Goal: Contribute content: Contribute content

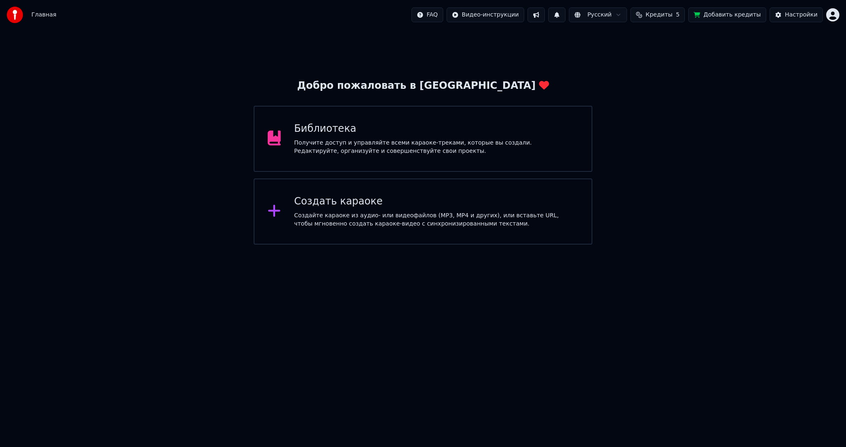
click at [316, 149] on div "Получите доступ и управляйте всеми караоке-треками, которые вы создали. Редакти…" at bounding box center [436, 147] width 284 height 17
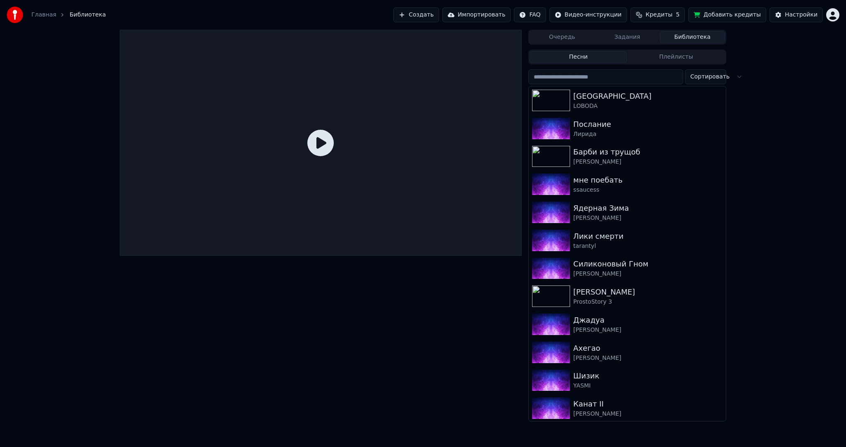
click at [430, 19] on button "Создать" at bounding box center [415, 14] width 45 height 15
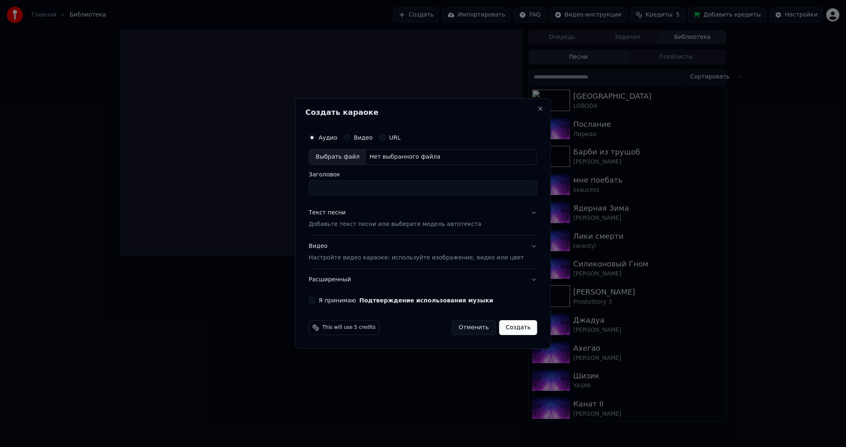
click at [356, 150] on div "Выбрать файл" at bounding box center [337, 157] width 57 height 15
type input "**********"
click at [347, 218] on div "Текст песни Добавьте текст песни или выберите модель автотекста" at bounding box center [395, 219] width 173 height 20
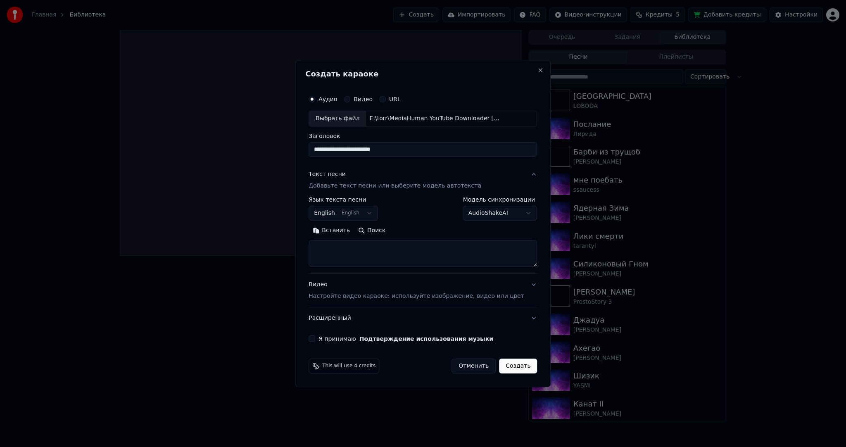
click at [342, 214] on button "English English" at bounding box center [343, 213] width 69 height 15
select select "**"
click at [422, 259] on textarea at bounding box center [423, 253] width 228 height 26
paste textarea "**********"
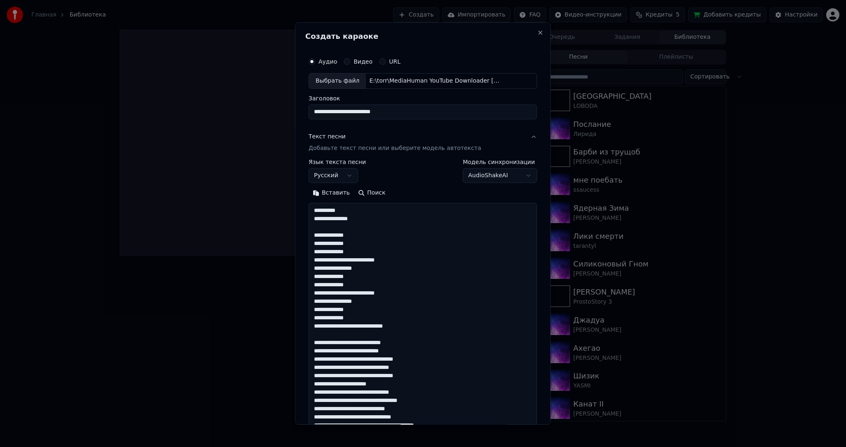
scroll to position [539, 0]
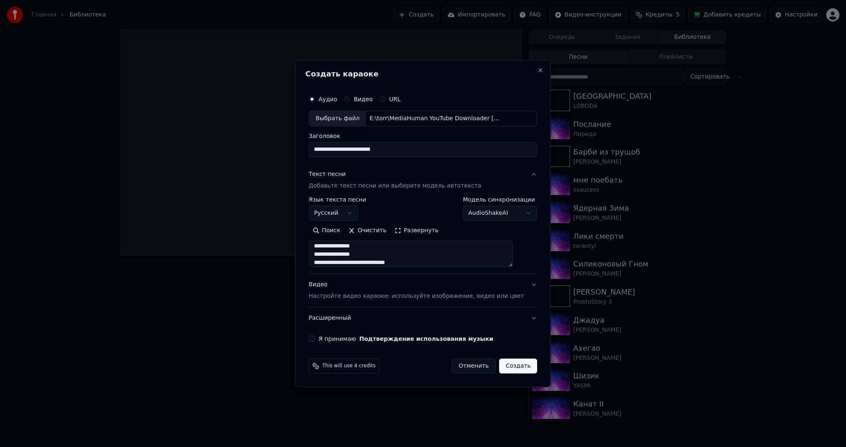
type textarea "**********"
click at [407, 289] on div "Видео Настройте видео караоке: используйте изображение, видео или цвет" at bounding box center [416, 290] width 215 height 20
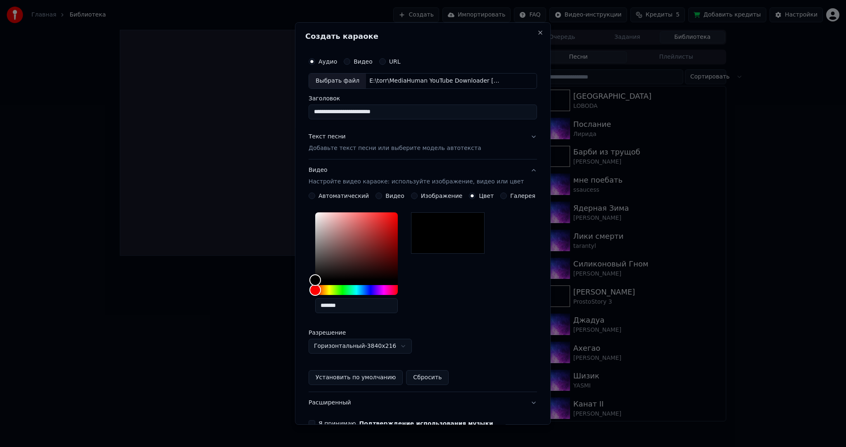
click at [377, 196] on button "Видео" at bounding box center [378, 195] width 7 height 7
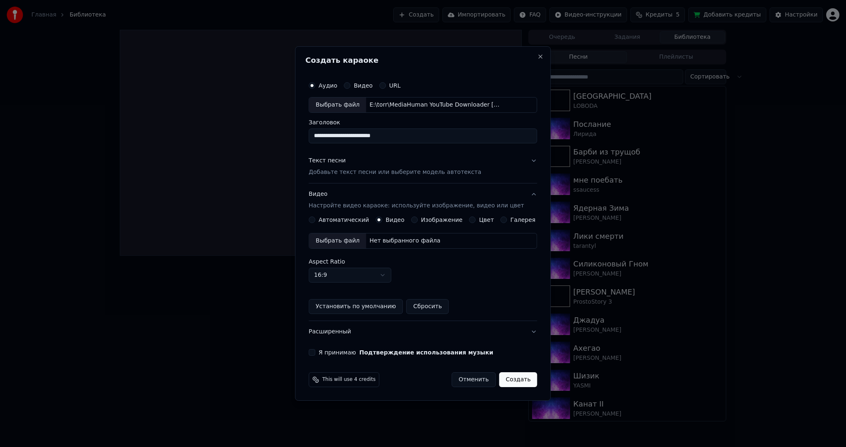
click at [347, 241] on div "Выбрать файл" at bounding box center [337, 240] width 57 height 15
click at [315, 351] on button "Я принимаю Подтверждение использования музыки" at bounding box center [312, 352] width 7 height 7
click at [519, 379] on button "Создать" at bounding box center [518, 379] width 38 height 15
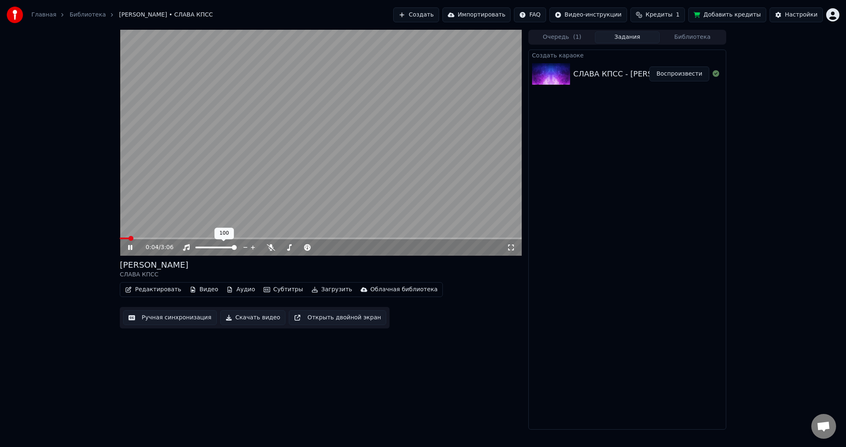
click at [238, 215] on video at bounding box center [321, 143] width 402 height 226
click at [276, 190] on video at bounding box center [321, 143] width 402 height 226
click at [262, 175] on video at bounding box center [321, 143] width 402 height 226
click at [271, 192] on video at bounding box center [321, 143] width 402 height 226
drag, startPoint x: 248, startPoint y: 180, endPoint x: 269, endPoint y: 214, distance: 40.1
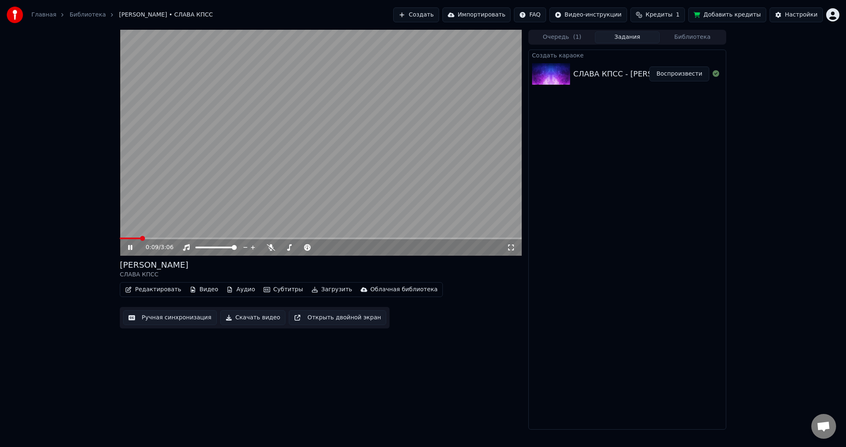
click at [248, 180] on video at bounding box center [321, 143] width 402 height 226
click at [316, 288] on button "Загрузить" at bounding box center [332, 290] width 48 height 12
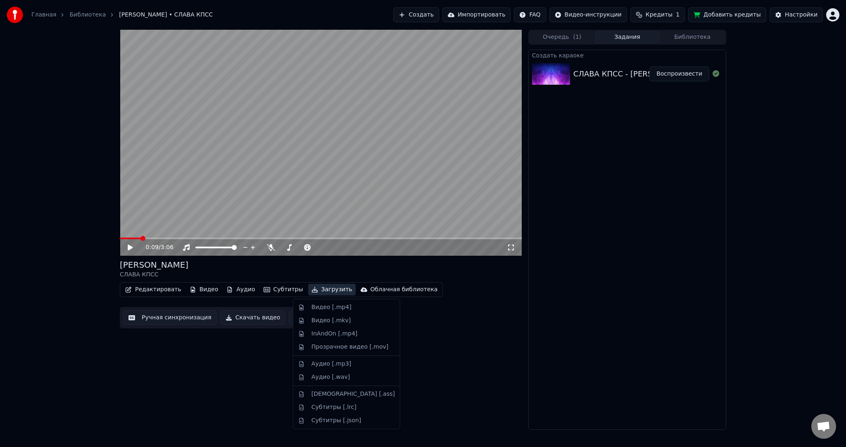
click at [257, 365] on div "0:09 / 3:06 [PERSON_NAME] СЛАВА КПСС Редактировать Видео Аудио Субтитры Загрузи…" at bounding box center [321, 230] width 402 height 400
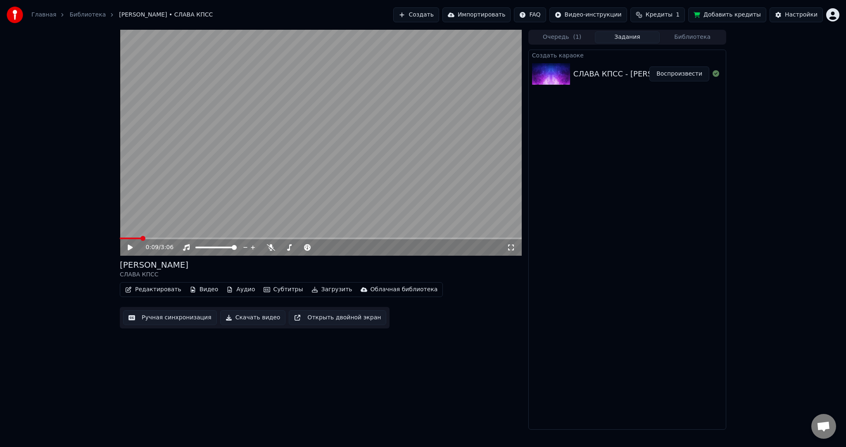
click at [162, 316] on button "Ручная синхронизация" at bounding box center [170, 317] width 94 height 15
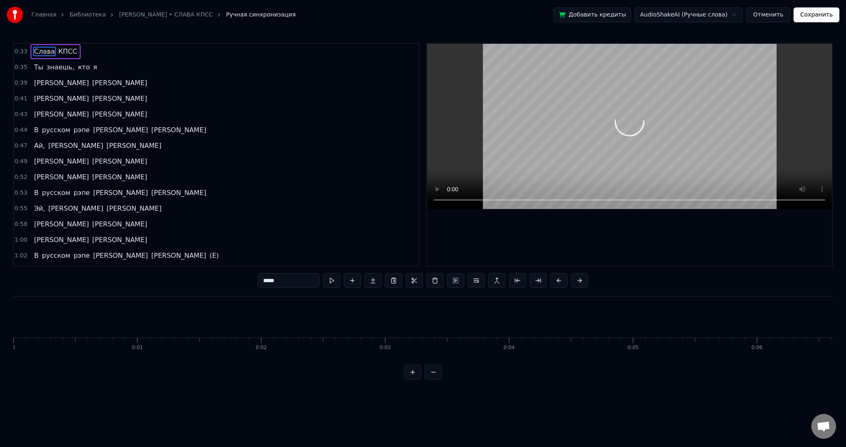
scroll to position [0, 4166]
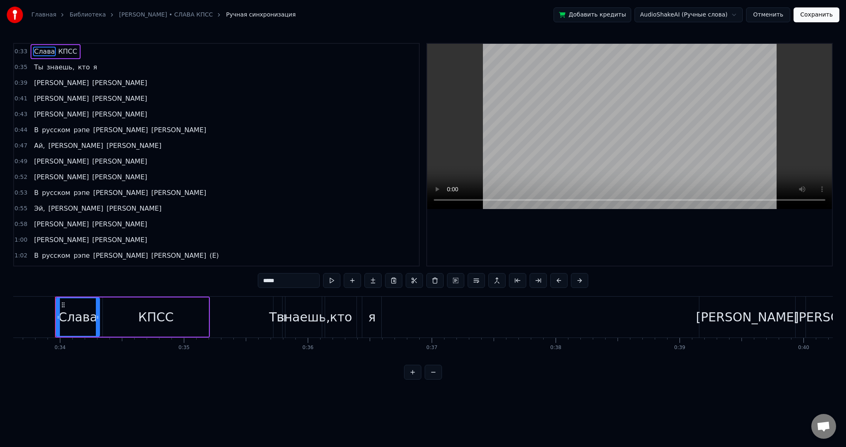
click at [187, 20] on div "Главная Библиотека [PERSON_NAME] • СЛАВА КПСС Ручная синхронизация" at bounding box center [151, 15] width 289 height 17
click at [185, 13] on link "[PERSON_NAME] • СЛАВА КПСС" at bounding box center [166, 15] width 94 height 8
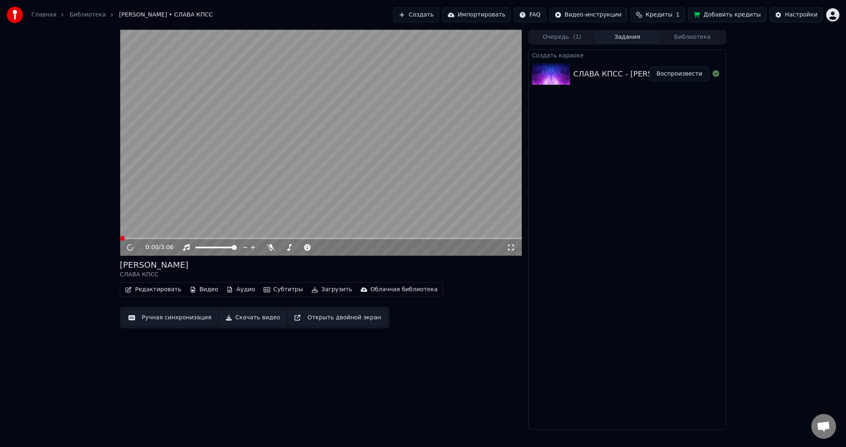
click at [157, 283] on div "[PERSON_NAME] СЛАВА КПСС Редактировать Видео [PERSON_NAME] Загрузить Облачная б…" at bounding box center [321, 293] width 402 height 69
click at [183, 190] on video at bounding box center [321, 143] width 402 height 226
click at [167, 287] on button "Редактировать" at bounding box center [153, 290] width 63 height 12
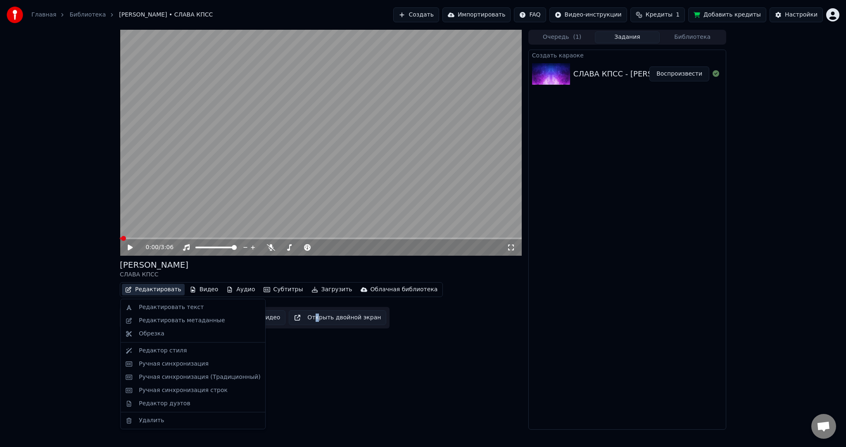
drag, startPoint x: 306, startPoint y: 366, endPoint x: 202, endPoint y: 328, distance: 110.5
click at [306, 366] on div "0:00 / 3:06 [PERSON_NAME] СЛАВА КПСС Редактировать Видео Аудио Субтитры Загрузи…" at bounding box center [321, 230] width 402 height 400
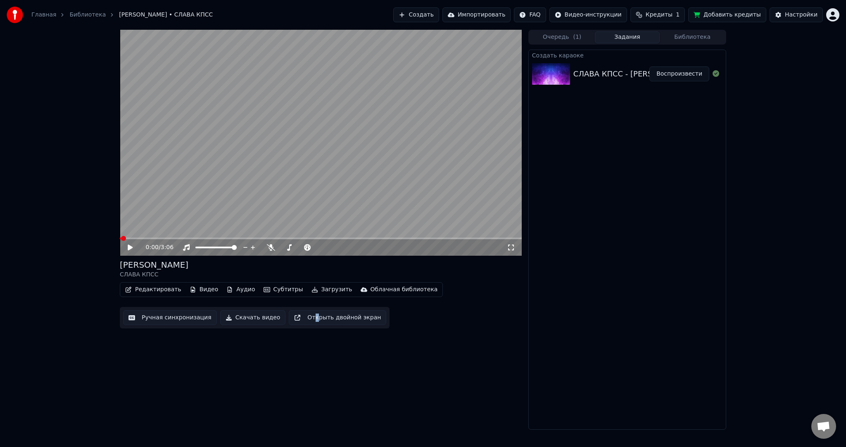
click at [175, 318] on button "Ручная синхронизация" at bounding box center [170, 317] width 94 height 15
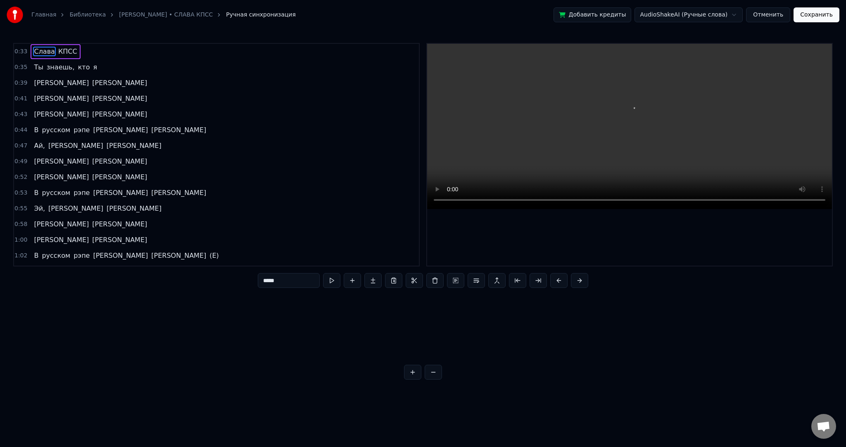
scroll to position [0, 4166]
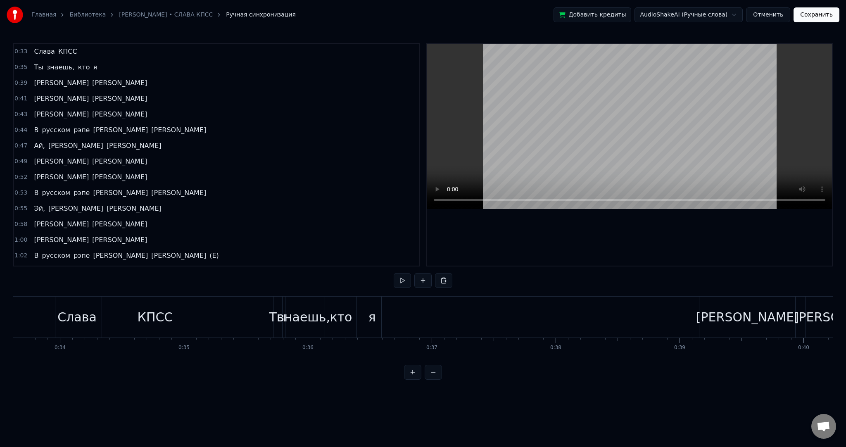
scroll to position [0, 4142]
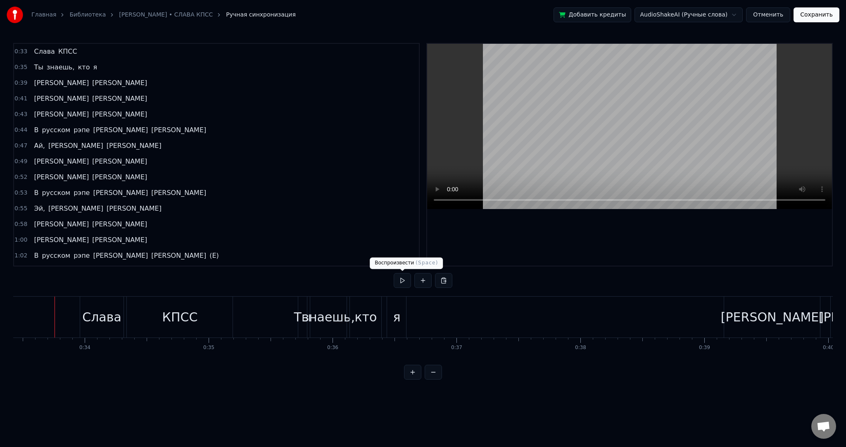
click at [402, 276] on button at bounding box center [402, 280] width 17 height 15
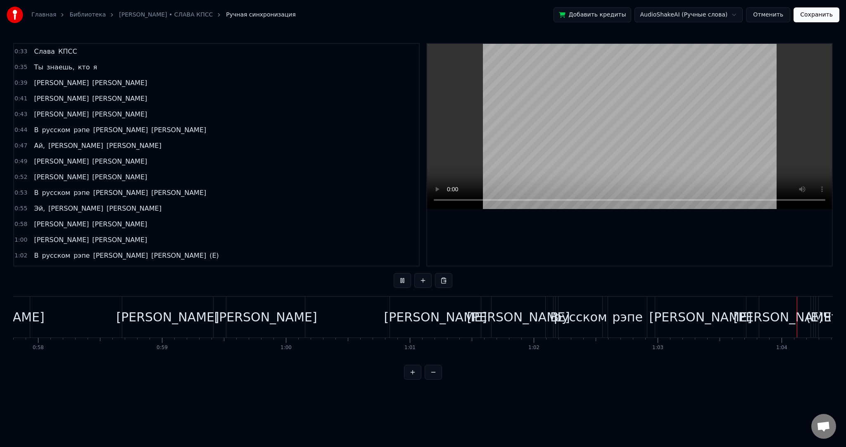
scroll to position [0, 7918]
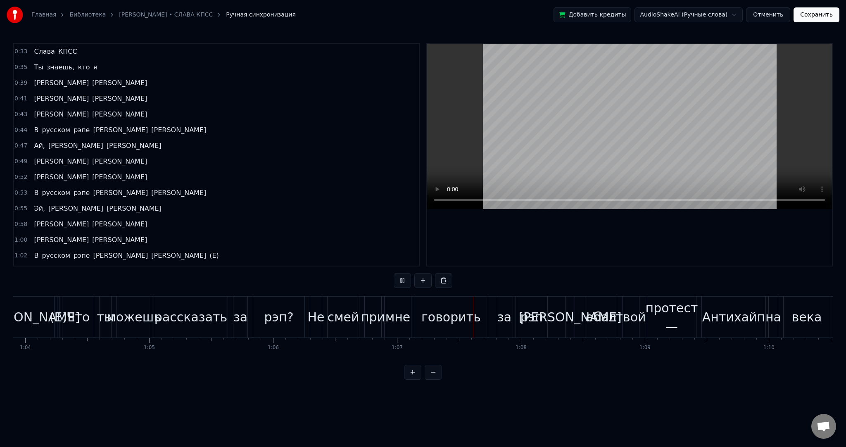
click at [691, 136] on video at bounding box center [629, 126] width 405 height 165
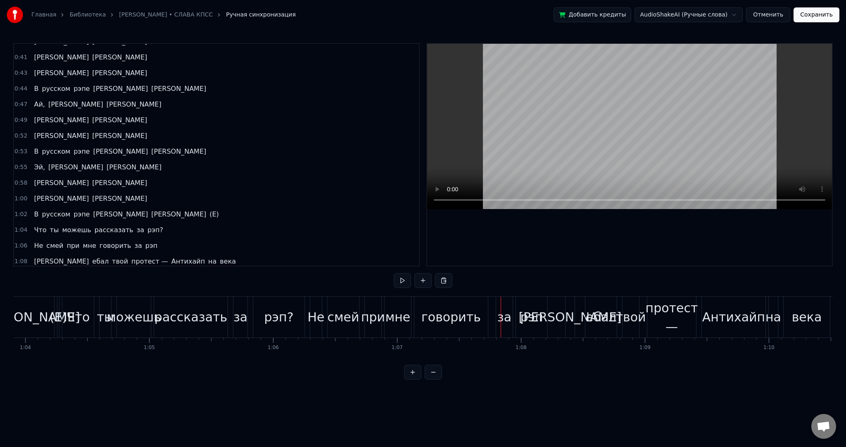
click at [209, 209] on span "(Е)" at bounding box center [214, 214] width 11 height 10
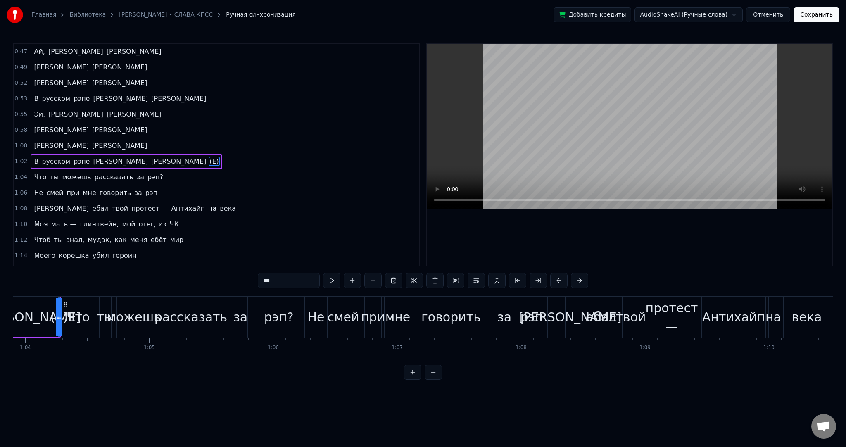
drag, startPoint x: 283, startPoint y: 275, endPoint x: 214, endPoint y: 268, distance: 68.8
click at [245, 274] on div "0:33 Слава КПСС 0:35 Ты знаешь, кто я 0:39 [PERSON_NAME] 0:41 [PERSON_NAME] 0:4…" at bounding box center [422, 211] width 819 height 337
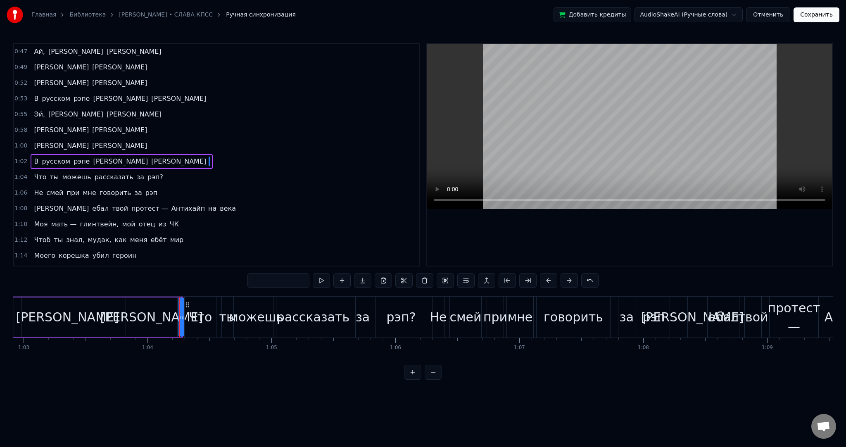
scroll to position [0, 7673]
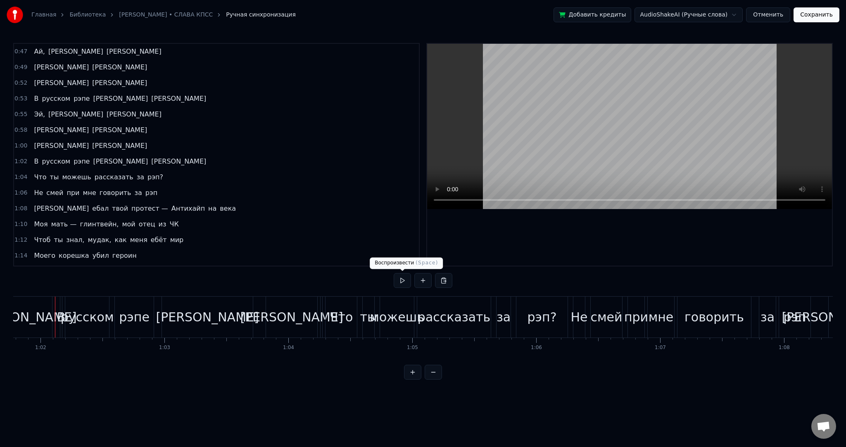
click at [402, 280] on button at bounding box center [402, 280] width 17 height 15
click at [406, 280] on button at bounding box center [402, 280] width 17 height 15
click at [399, 280] on button at bounding box center [402, 280] width 17 height 15
click at [402, 281] on button at bounding box center [402, 280] width 17 height 15
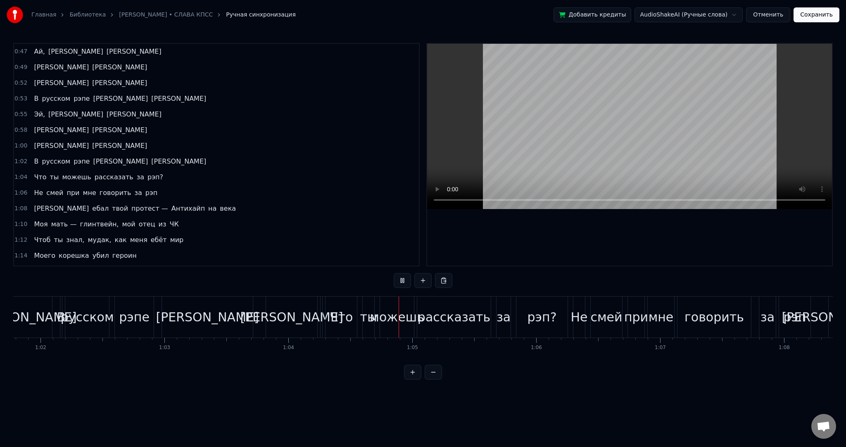
click at [402, 281] on button at bounding box center [402, 280] width 17 height 15
click at [555, 116] on video at bounding box center [629, 126] width 405 height 165
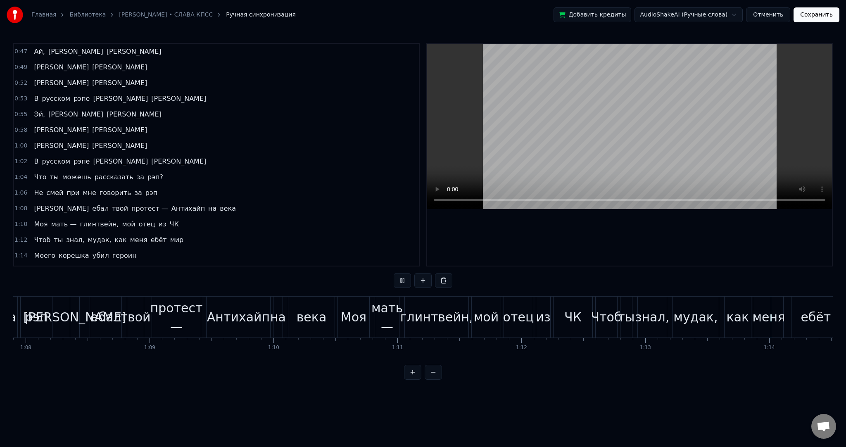
click at [671, 115] on video at bounding box center [629, 126] width 405 height 165
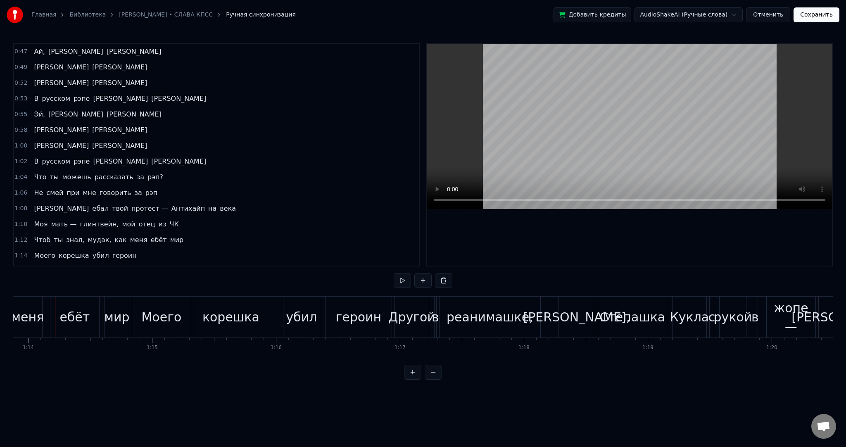
click at [802, 17] on button "Сохранить" at bounding box center [816, 14] width 46 height 15
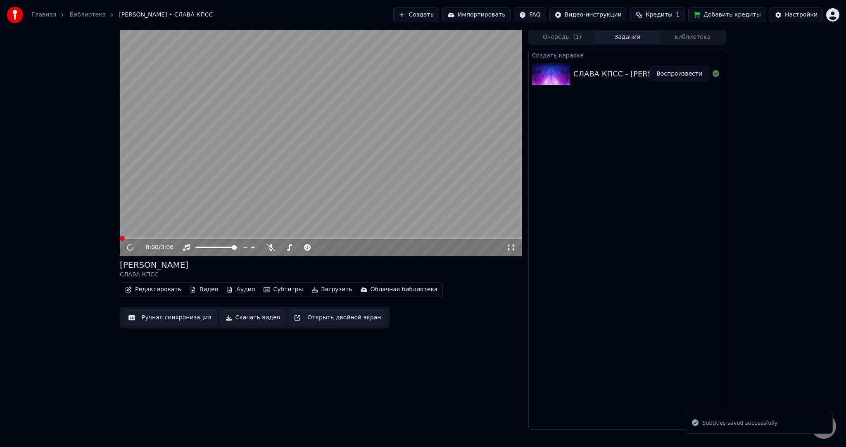
click at [335, 178] on video at bounding box center [321, 143] width 402 height 226
click at [275, 291] on button "Субтитры" at bounding box center [283, 290] width 46 height 12
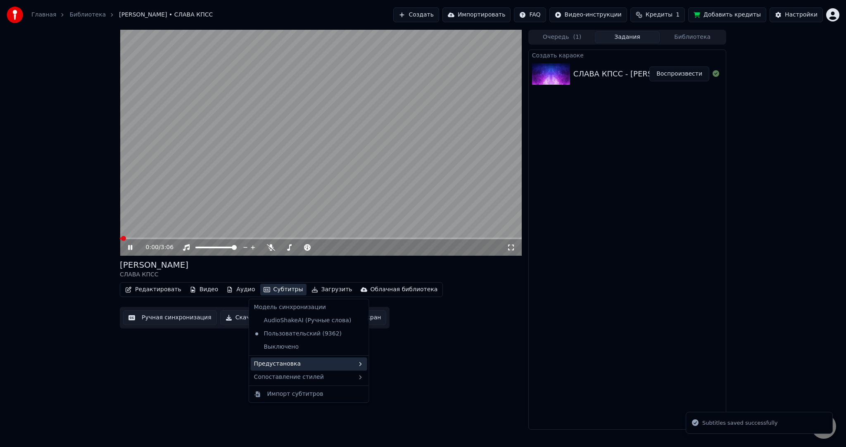
click at [303, 364] on div "Предустановка" at bounding box center [309, 363] width 116 height 13
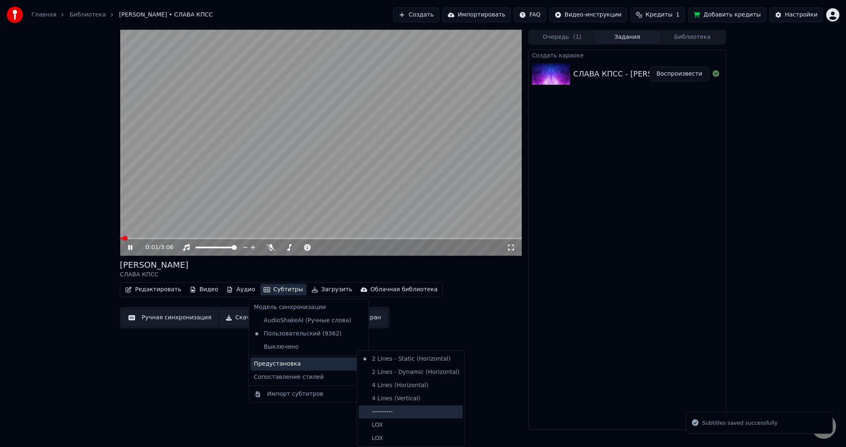
click at [394, 411] on div "----------" at bounding box center [411, 411] width 104 height 13
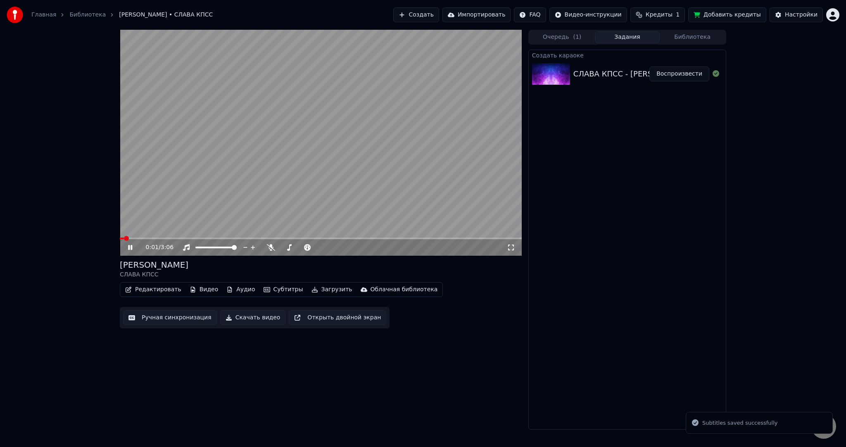
click at [188, 318] on button "Ручная синхронизация" at bounding box center [170, 317] width 94 height 15
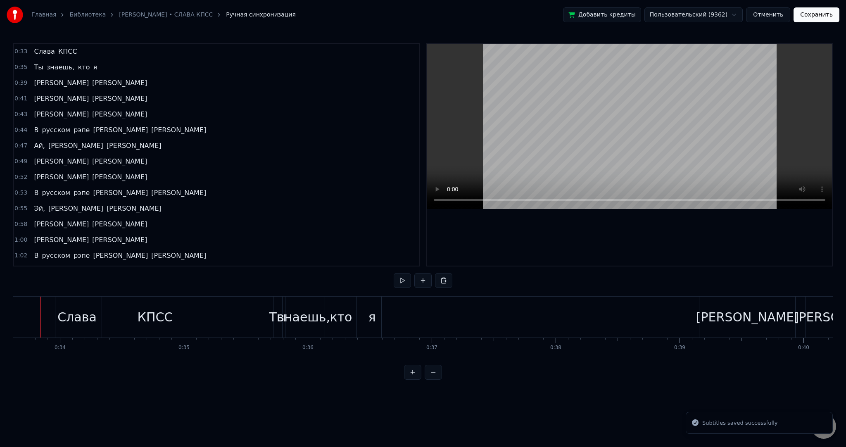
scroll to position [0, 4152]
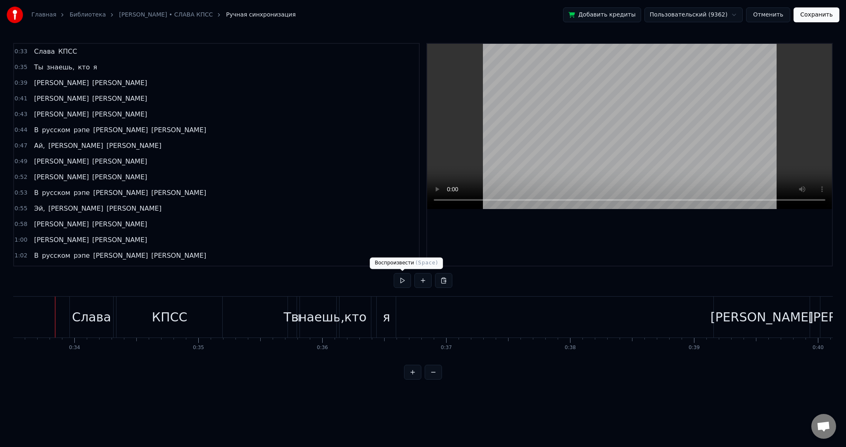
click at [401, 278] on button at bounding box center [402, 280] width 17 height 15
click at [629, 134] on video at bounding box center [629, 126] width 405 height 165
click at [614, 129] on video at bounding box center [629, 126] width 405 height 165
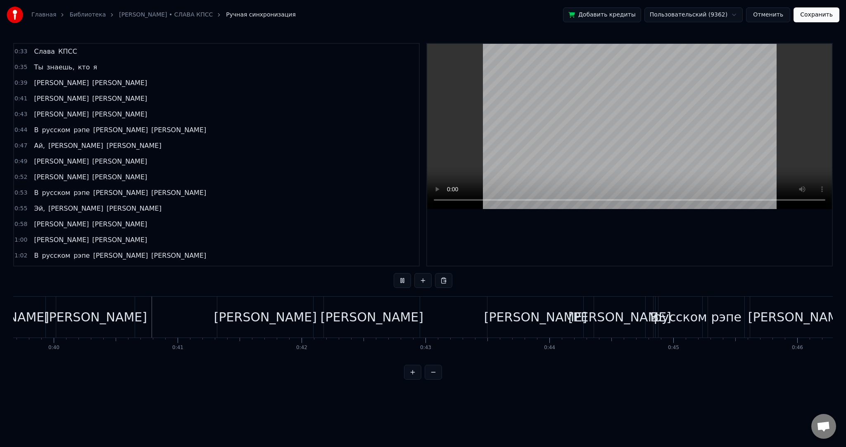
click at [541, 125] on video at bounding box center [629, 126] width 405 height 165
click at [573, 148] on video at bounding box center [629, 126] width 405 height 165
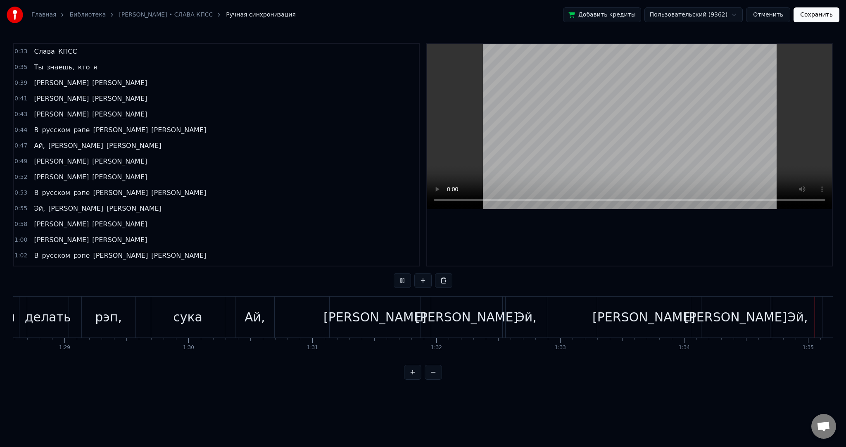
scroll to position [0, 11735]
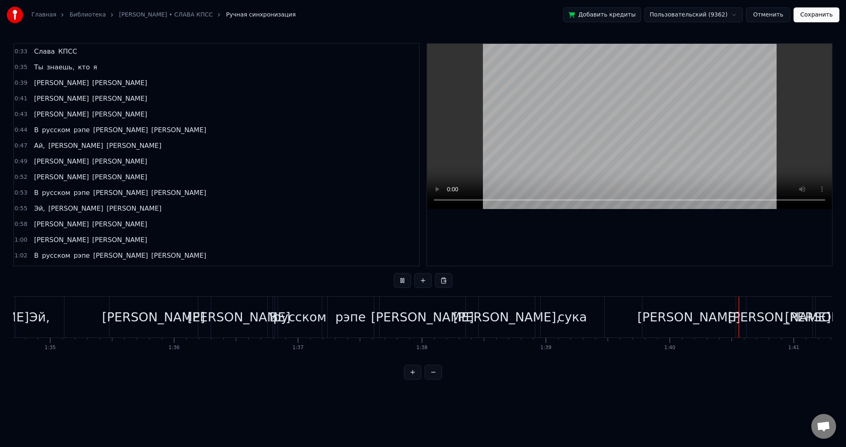
click at [611, 90] on video at bounding box center [629, 126] width 405 height 165
click at [620, 111] on video at bounding box center [629, 126] width 405 height 165
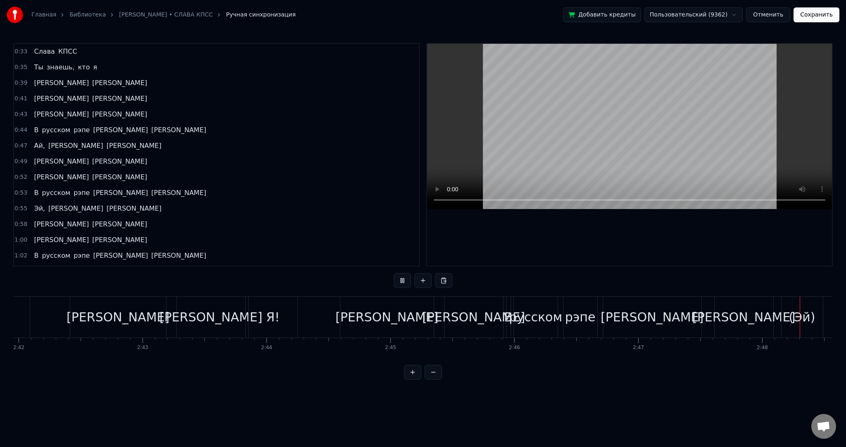
scroll to position [0, 20826]
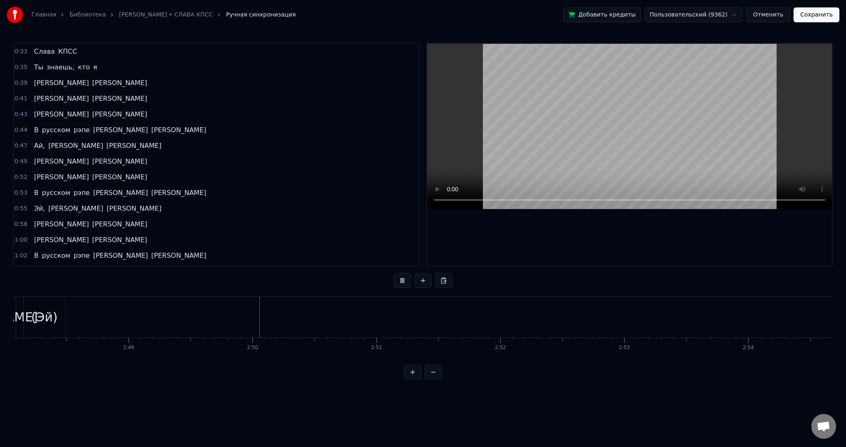
click at [820, 17] on button "Сохранить" at bounding box center [816, 14] width 46 height 15
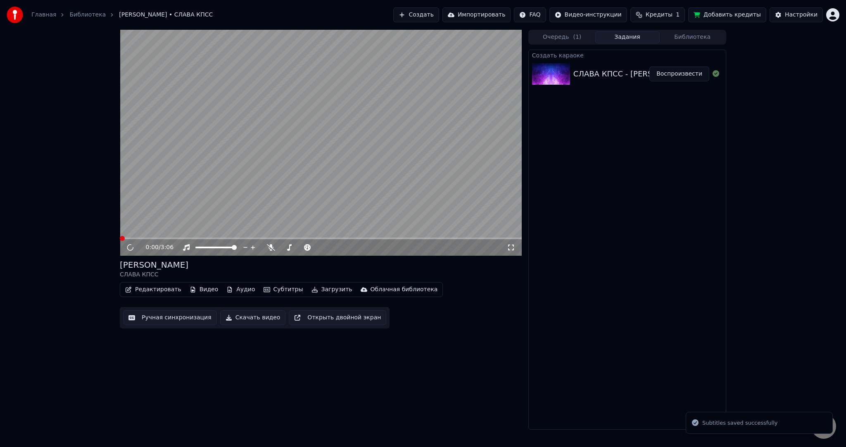
click at [346, 113] on video at bounding box center [321, 143] width 402 height 226
click at [325, 136] on video at bounding box center [321, 143] width 402 height 226
click at [352, 145] on video at bounding box center [321, 143] width 402 height 226
click at [312, 190] on video at bounding box center [321, 143] width 402 height 226
click at [309, 283] on div "Редактировать Видео Аудио Субтитры Загрузить Облачная библиотека" at bounding box center [281, 289] width 323 height 15
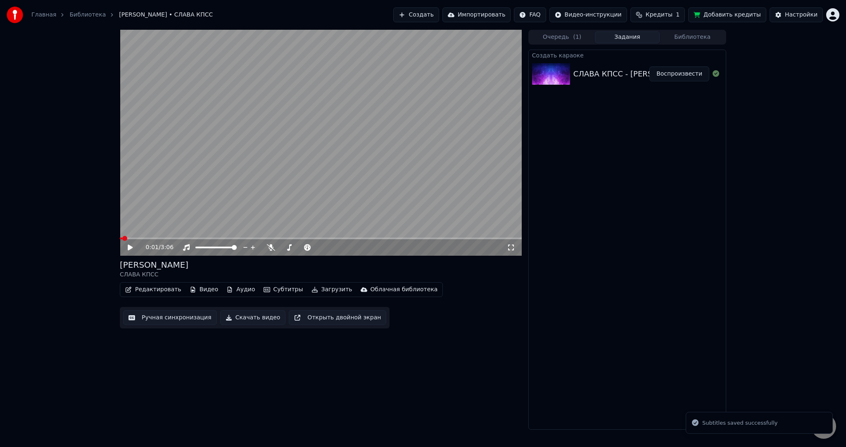
click at [316, 287] on button "Загрузить" at bounding box center [332, 290] width 48 height 12
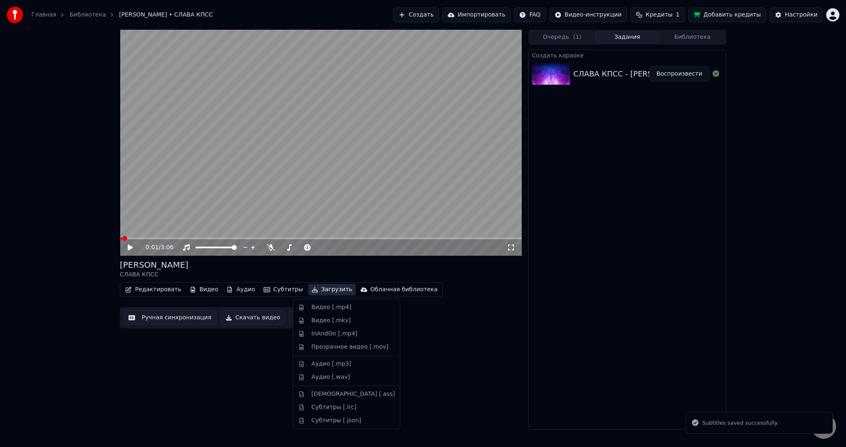
click at [320, 306] on div "Видео [.mp4]" at bounding box center [331, 307] width 40 height 8
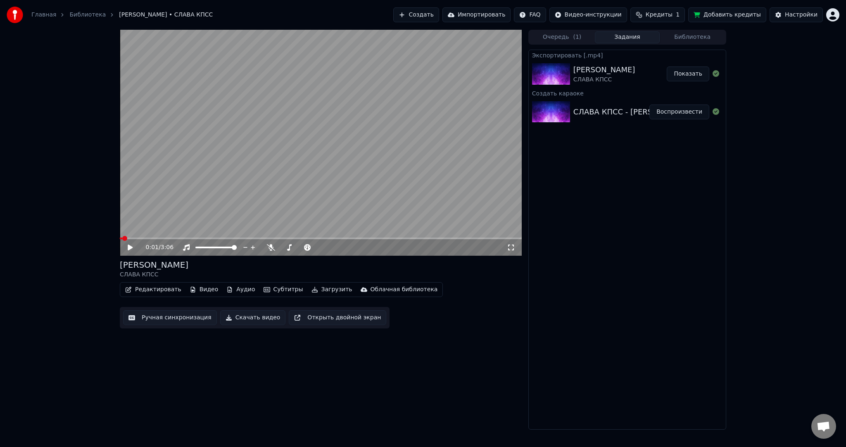
click at [682, 76] on button "Показать" at bounding box center [688, 74] width 43 height 15
